Goal: Book appointment/travel/reservation

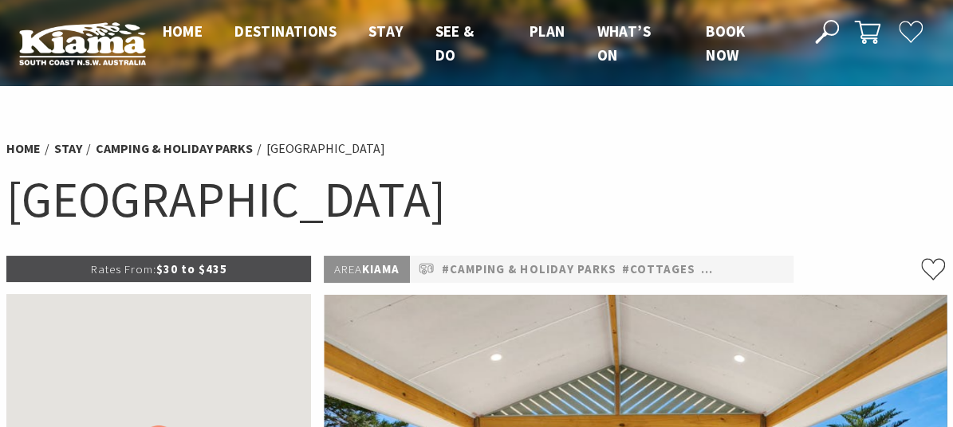
select select "3"
select select "2"
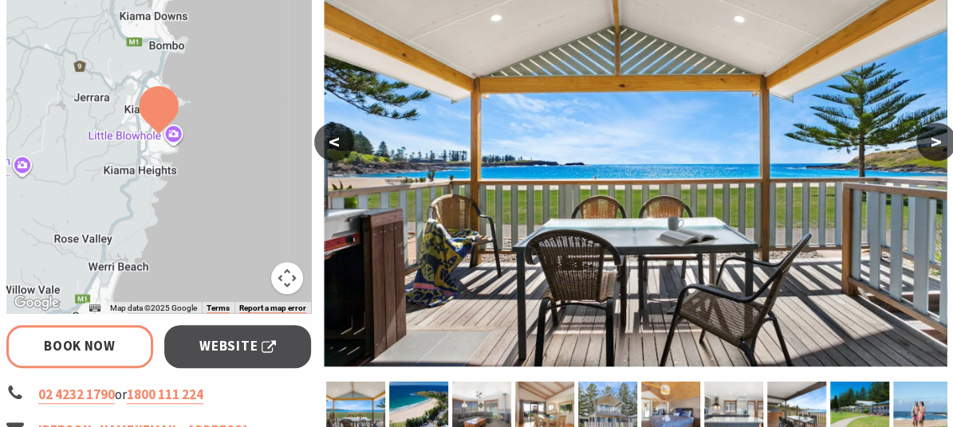
scroll to position [372, 0]
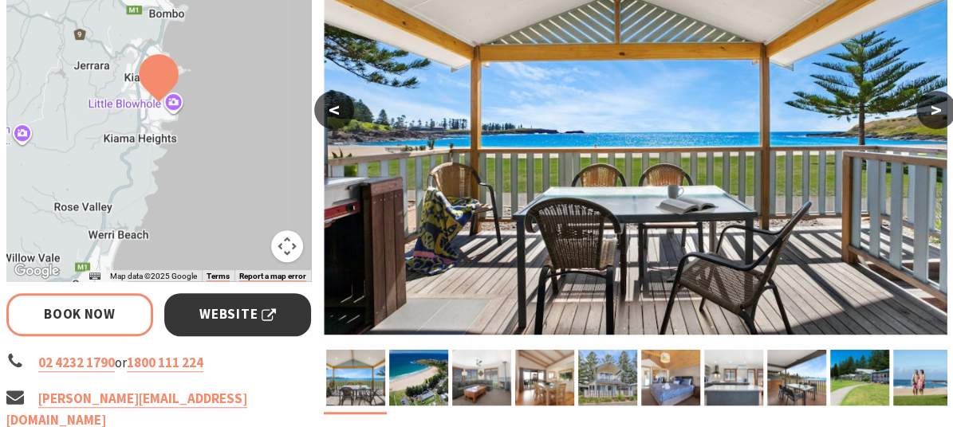
click at [227, 310] on span "Website" at bounding box center [237, 315] width 77 height 22
select select "3"
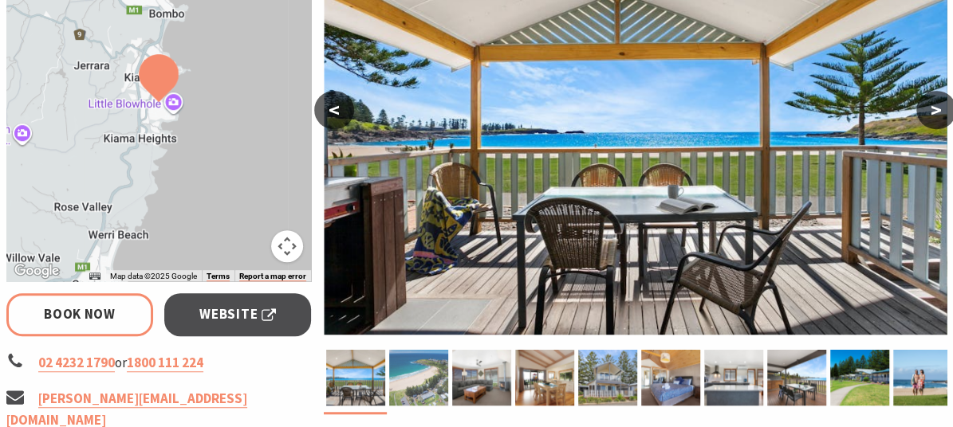
click at [407, 370] on img at bounding box center [418, 378] width 59 height 56
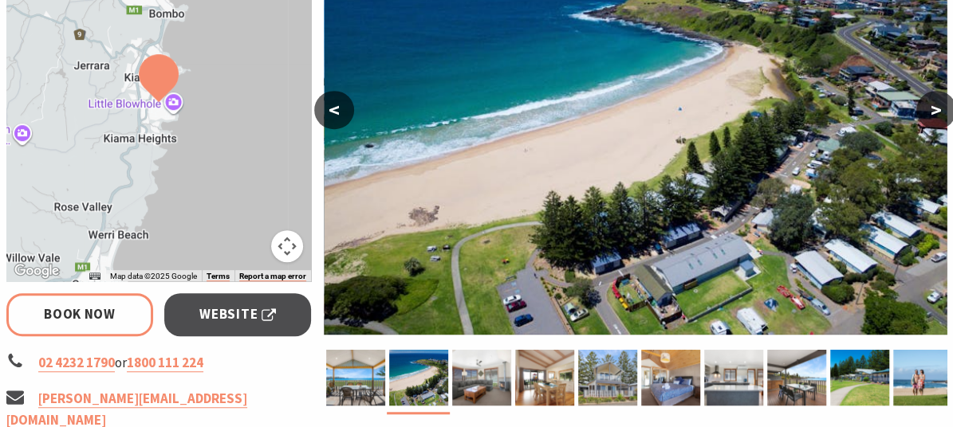
click at [938, 104] on button ">" at bounding box center [936, 110] width 40 height 38
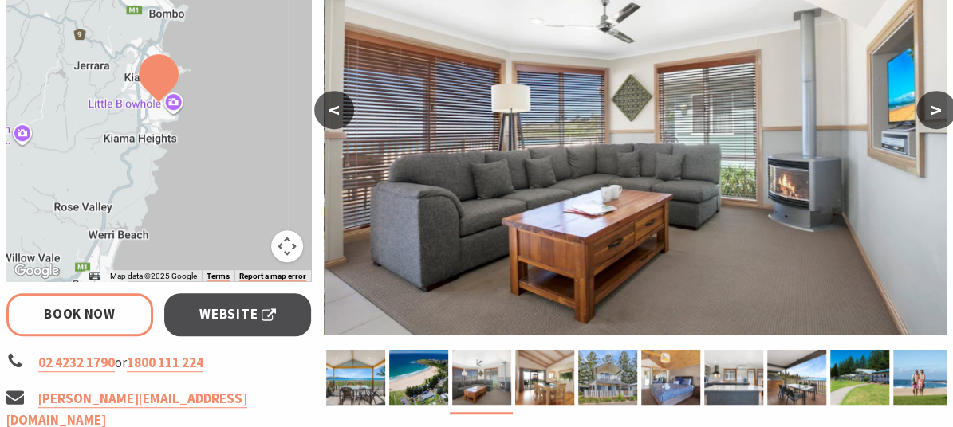
click at [938, 104] on button ">" at bounding box center [936, 110] width 40 height 38
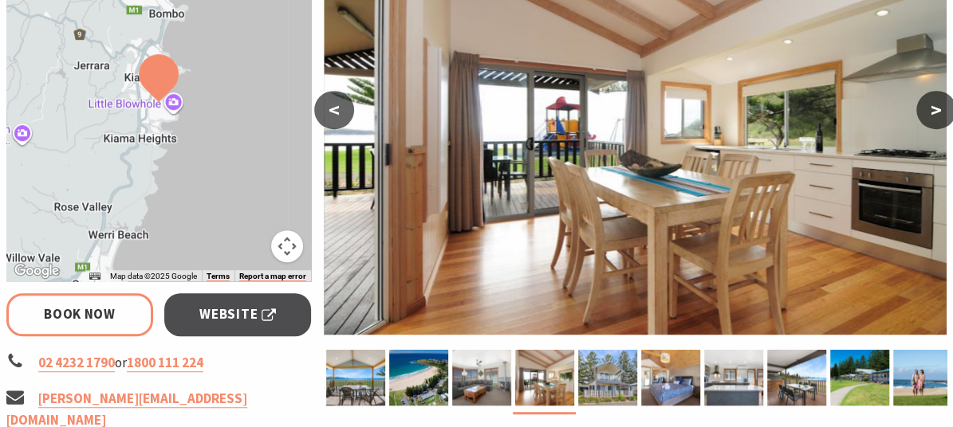
click at [938, 104] on button ">" at bounding box center [936, 110] width 40 height 38
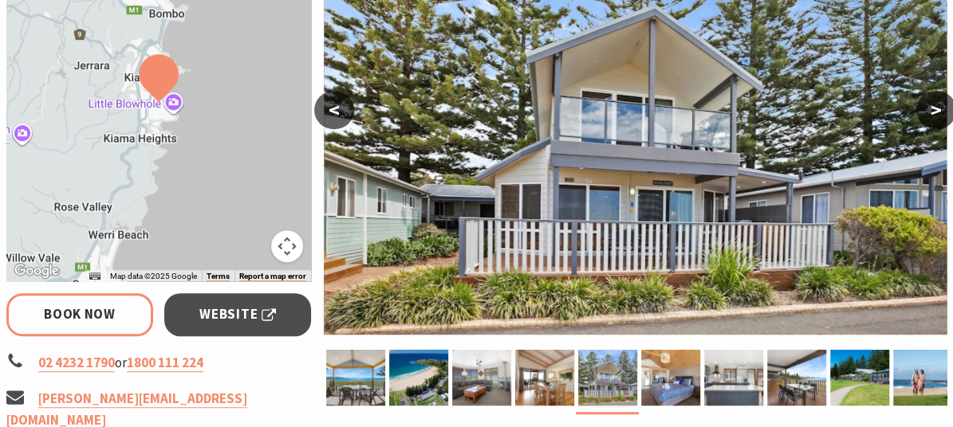
click at [938, 104] on button ">" at bounding box center [936, 110] width 40 height 38
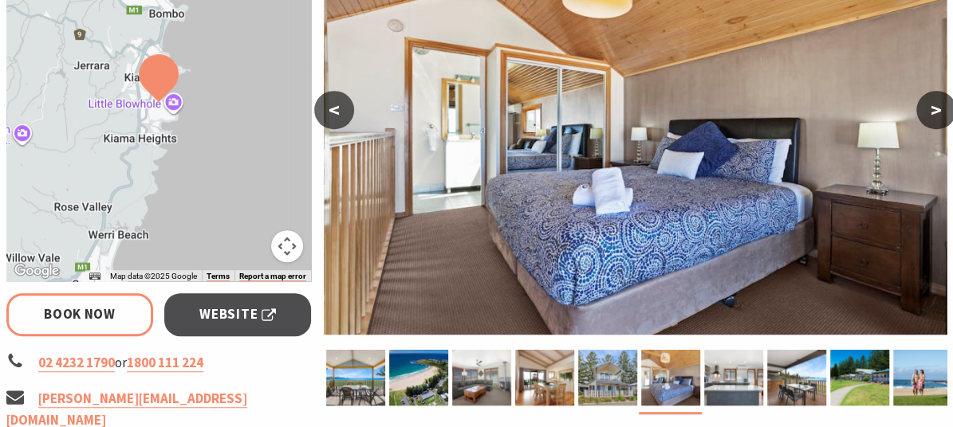
click at [938, 104] on button ">" at bounding box center [936, 110] width 40 height 38
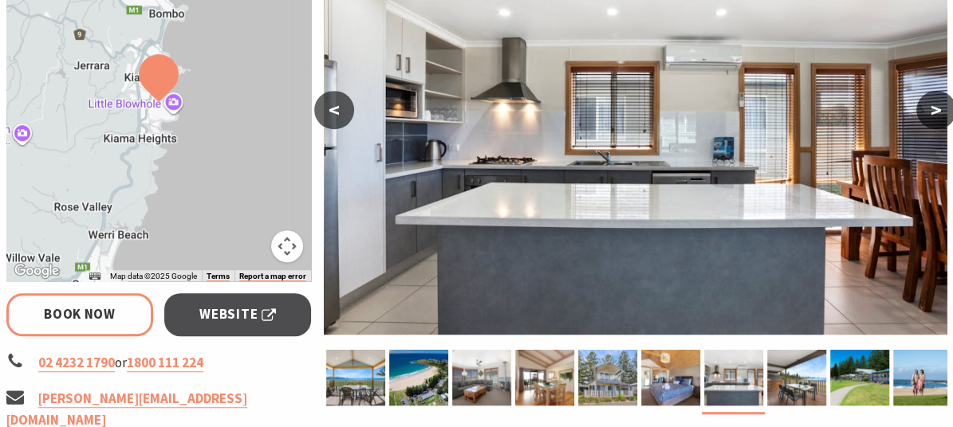
click at [938, 104] on button ">" at bounding box center [936, 110] width 40 height 38
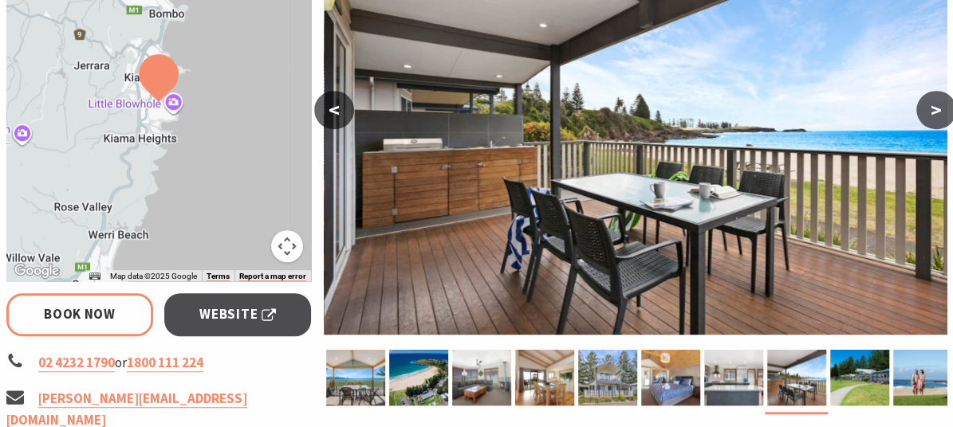
click at [938, 104] on button ">" at bounding box center [936, 110] width 40 height 38
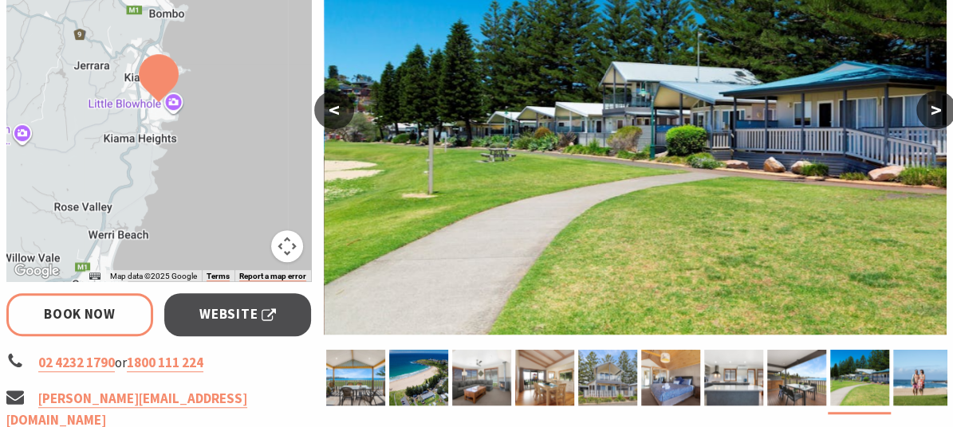
click at [938, 104] on button ">" at bounding box center [936, 110] width 40 height 38
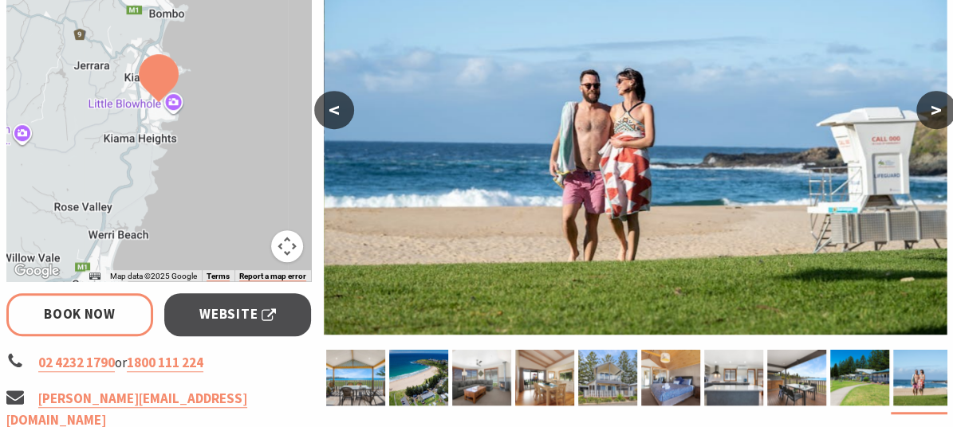
click at [938, 104] on button ">" at bounding box center [936, 110] width 40 height 38
click at [928, 109] on button ">" at bounding box center [936, 110] width 40 height 38
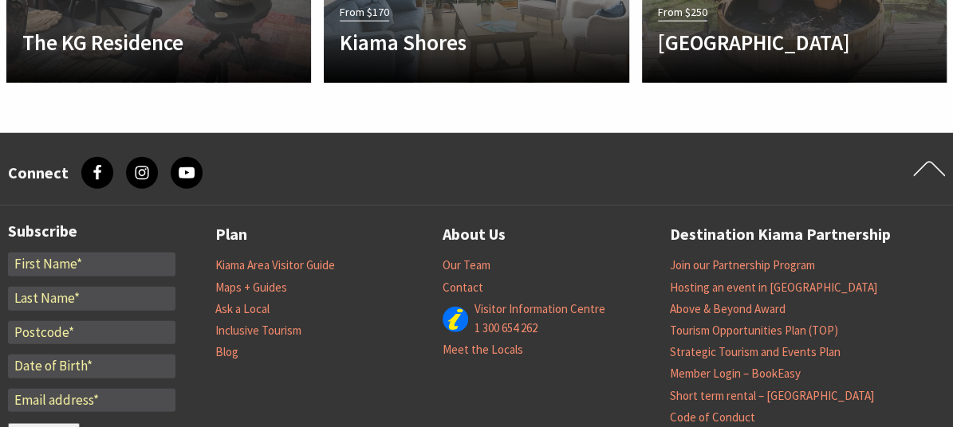
scroll to position [2137, 0]
